Goal: Register for event/course

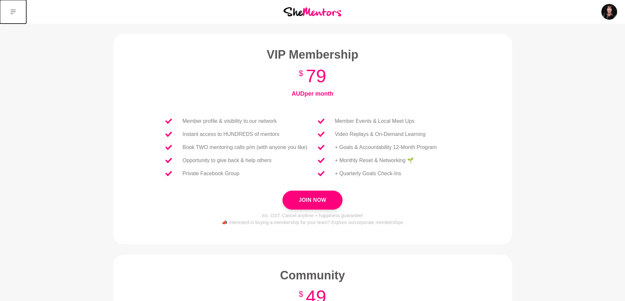
click at [15, 12] on icon at bounding box center [12, 12] width 5 height 5
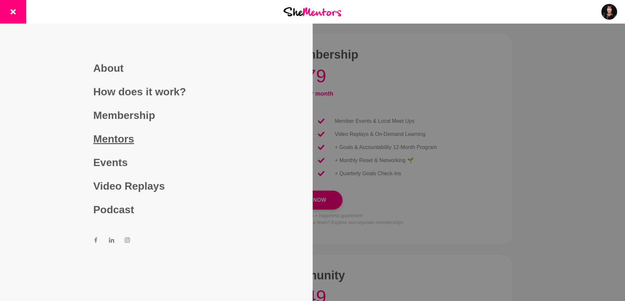
click at [113, 139] on link "Mentors" at bounding box center [156, 139] width 126 height 24
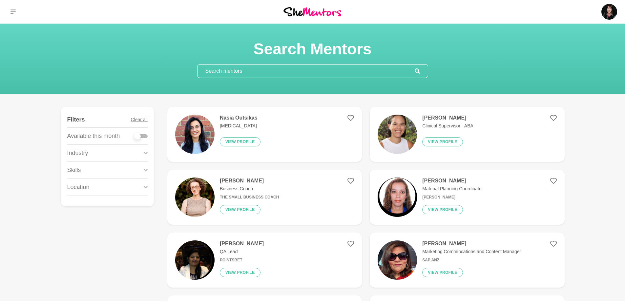
click at [246, 72] on input "text" at bounding box center [305, 71] width 217 height 13
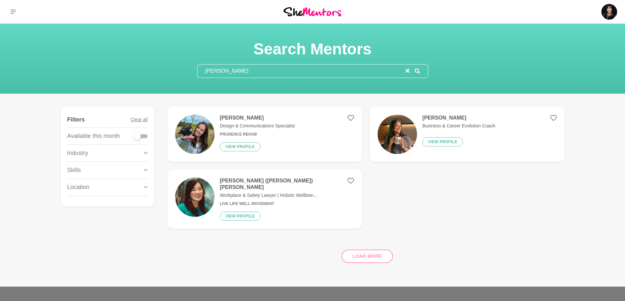
type input "[PERSON_NAME]"
click at [435, 118] on h4 "[PERSON_NAME]" at bounding box center [458, 118] width 73 height 7
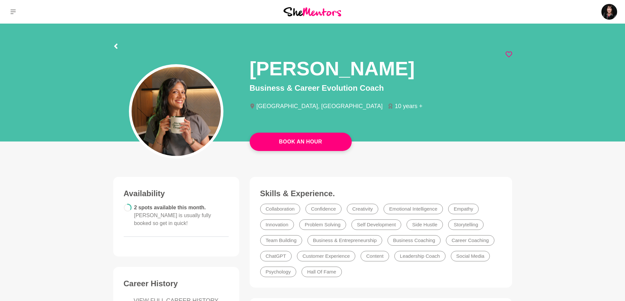
click at [508, 54] on icon at bounding box center [508, 54] width 7 height 7
click at [509, 56] on icon at bounding box center [508, 54] width 7 height 7
click at [508, 53] on icon at bounding box center [508, 54] width 7 height 7
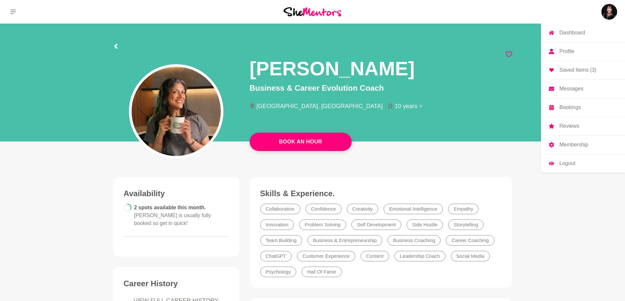
click at [587, 69] on p "Saved Items (3)" at bounding box center [577, 70] width 37 height 5
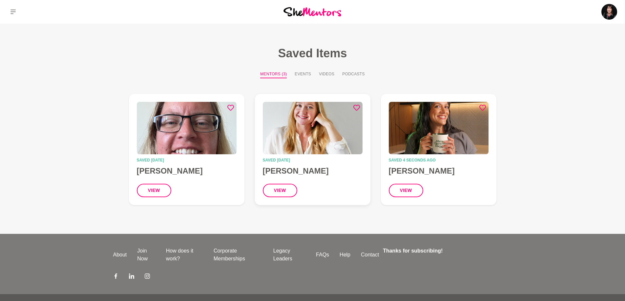
click at [285, 163] on figcaption "Saved [DATE] [PERSON_NAME] view" at bounding box center [313, 177] width 100 height 39
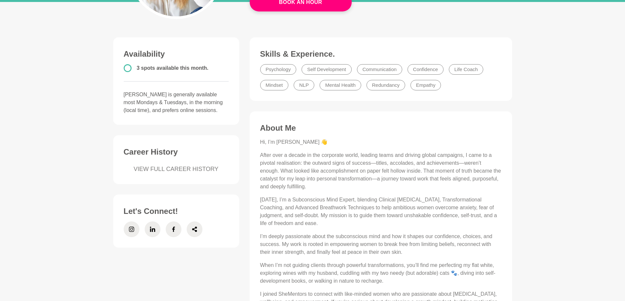
scroll to position [66, 0]
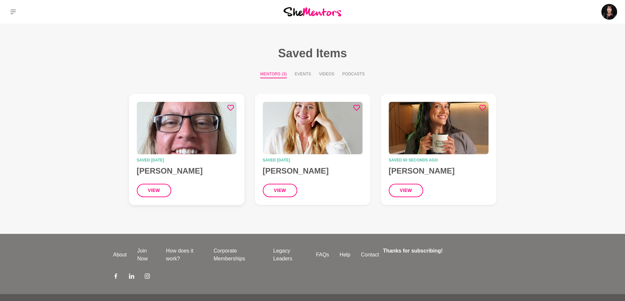
click at [181, 156] on figure "Saved [DATE] [PERSON_NAME] view" at bounding box center [186, 149] width 115 height 111
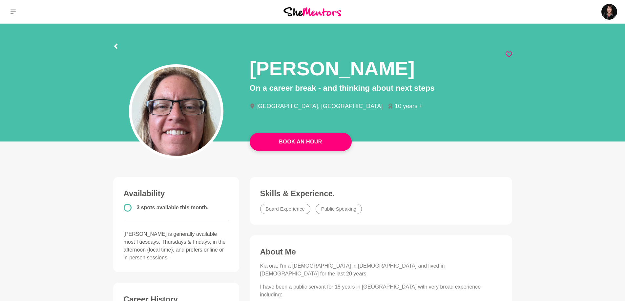
click at [305, 11] on img at bounding box center [312, 11] width 58 height 9
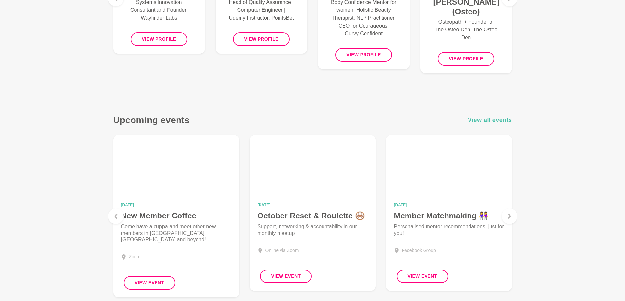
scroll to position [590, 0]
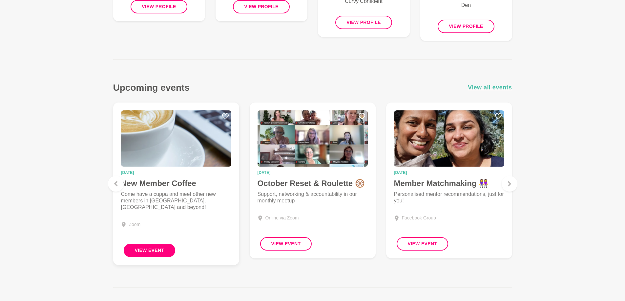
click at [148, 249] on button "View Event" at bounding box center [150, 250] width 52 height 13
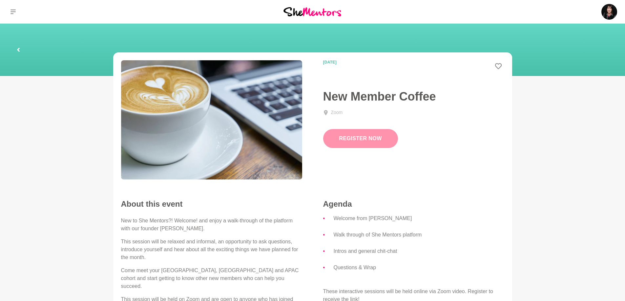
click at [354, 138] on link "Register Now" at bounding box center [360, 138] width 75 height 19
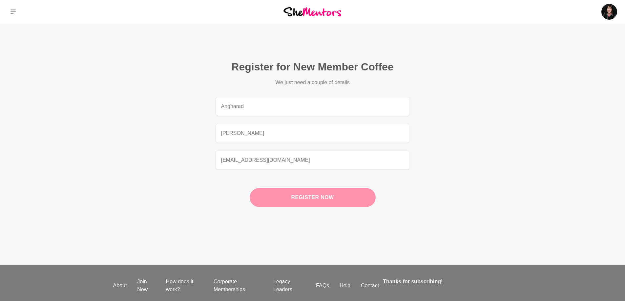
click at [304, 199] on button "Register now" at bounding box center [313, 197] width 126 height 19
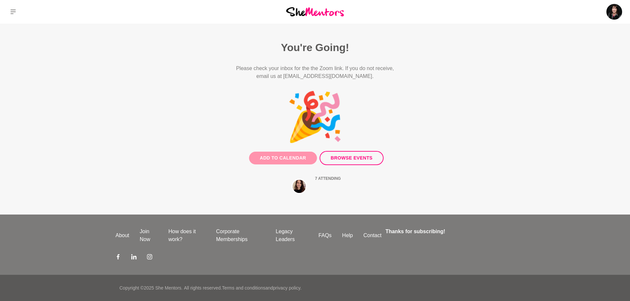
click at [287, 159] on button "Add to Calendar" at bounding box center [283, 158] width 68 height 13
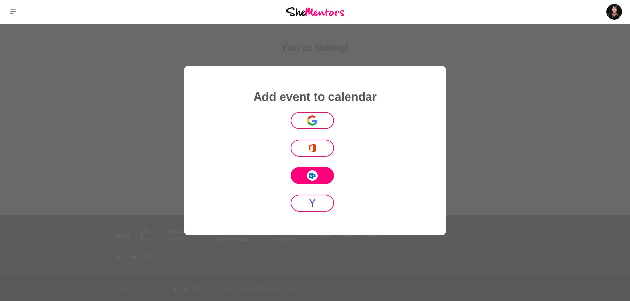
click at [314, 177] on icon at bounding box center [313, 176] width 5 height 3
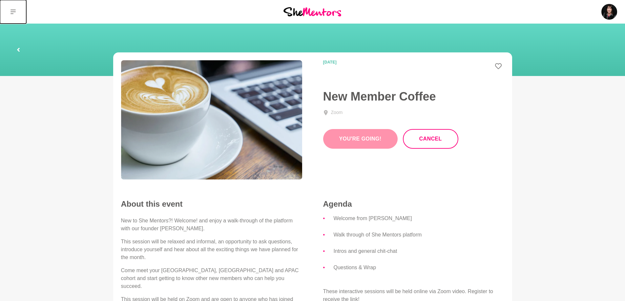
click at [14, 10] on icon at bounding box center [12, 11] width 5 height 5
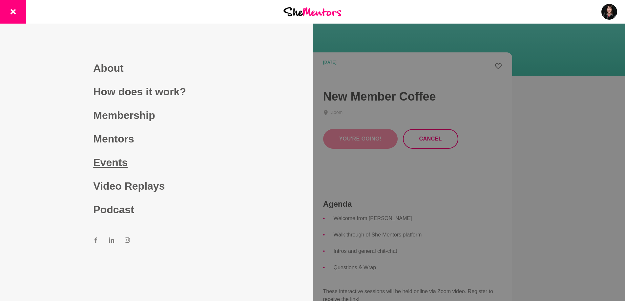
click at [106, 164] on link "Events" at bounding box center [156, 163] width 126 height 24
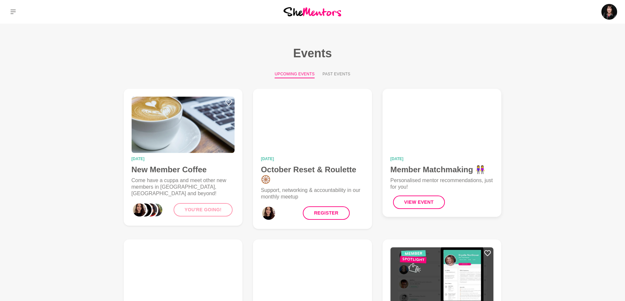
click at [418, 169] on h4 "Member Matchmaking 👭" at bounding box center [441, 170] width 103 height 10
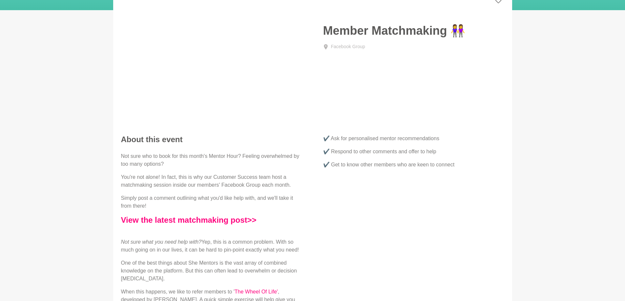
scroll to position [66, 0]
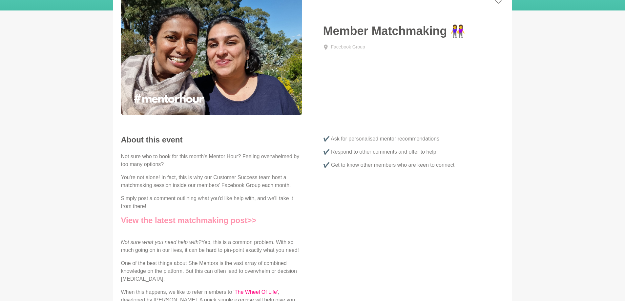
click at [223, 219] on link "View the latest matchmaking post>>" at bounding box center [188, 220] width 135 height 9
